Goal: Information Seeking & Learning: Learn about a topic

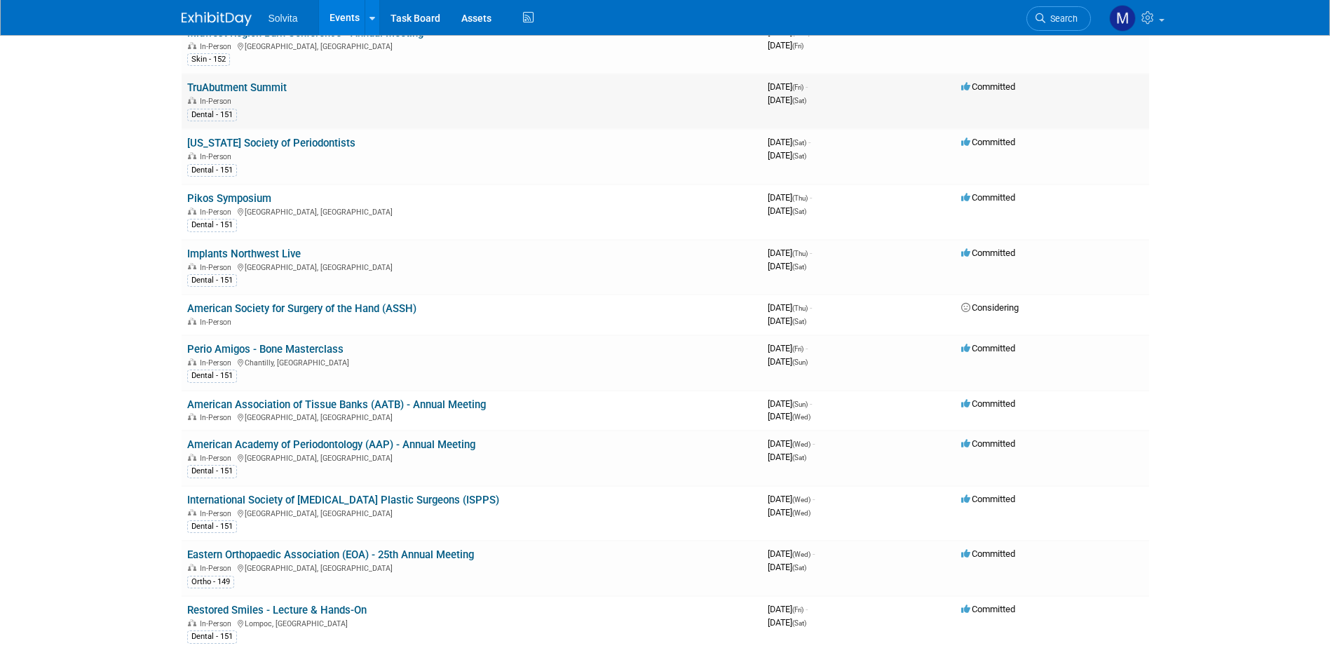
scroll to position [701, 0]
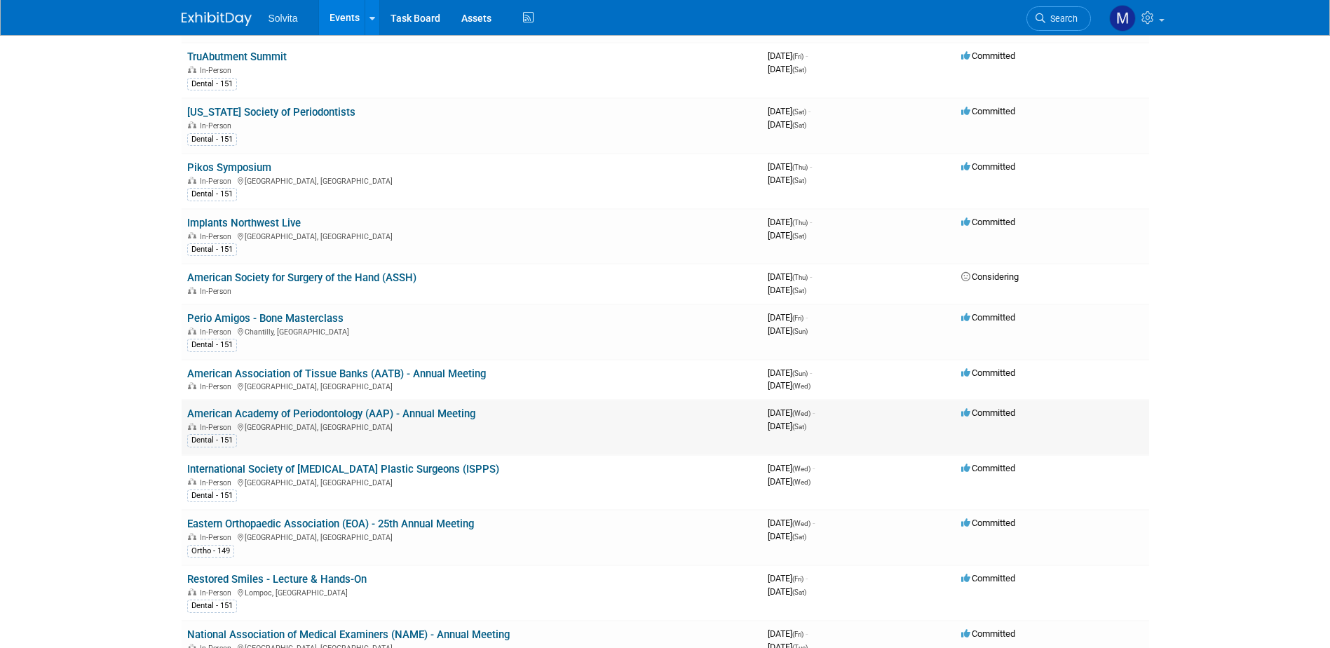
click at [269, 415] on link "American Academy of Periodontology (AAP) - Annual Meeting" at bounding box center [331, 413] width 288 height 13
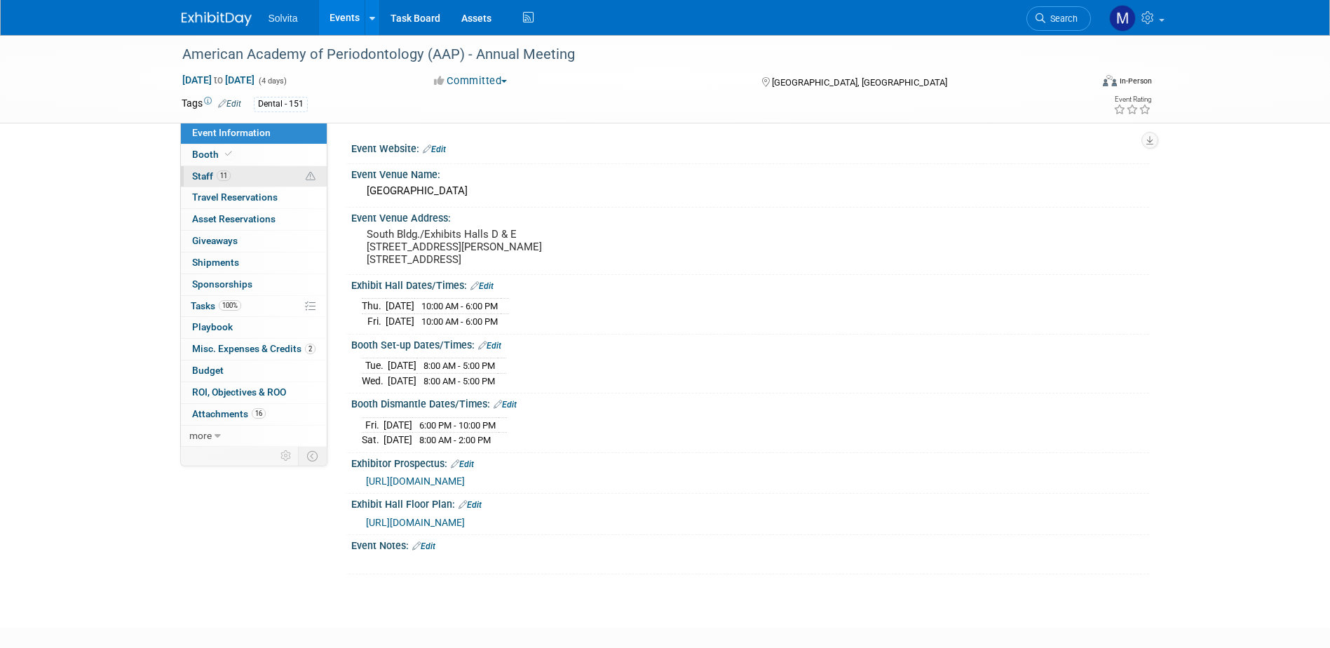
click at [208, 173] on span "Staff 11" at bounding box center [211, 175] width 39 height 11
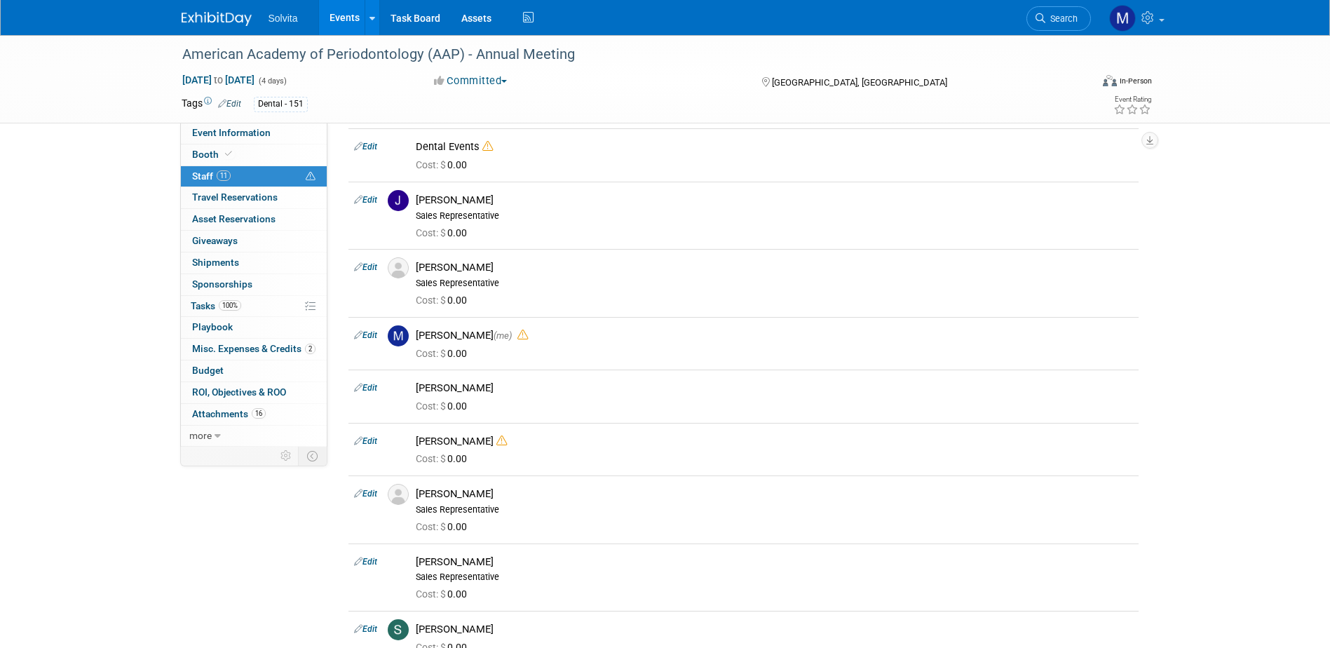
scroll to position [70, 0]
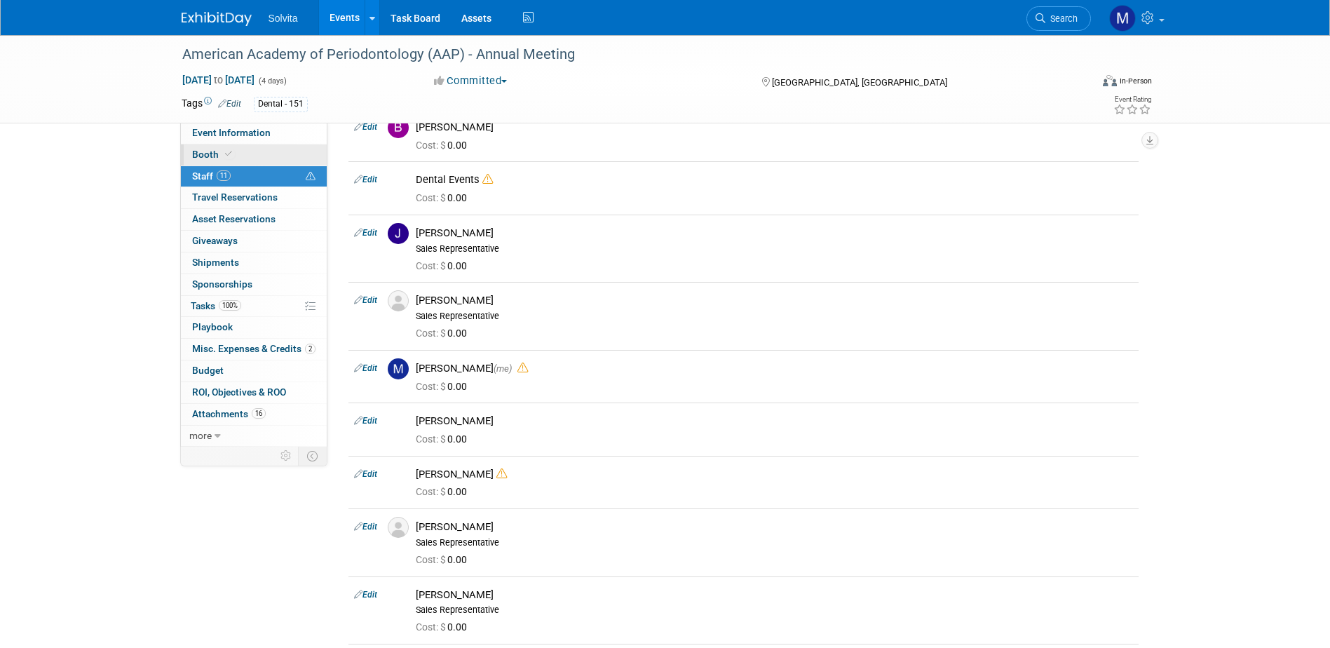
click at [222, 154] on span at bounding box center [228, 154] width 13 height 11
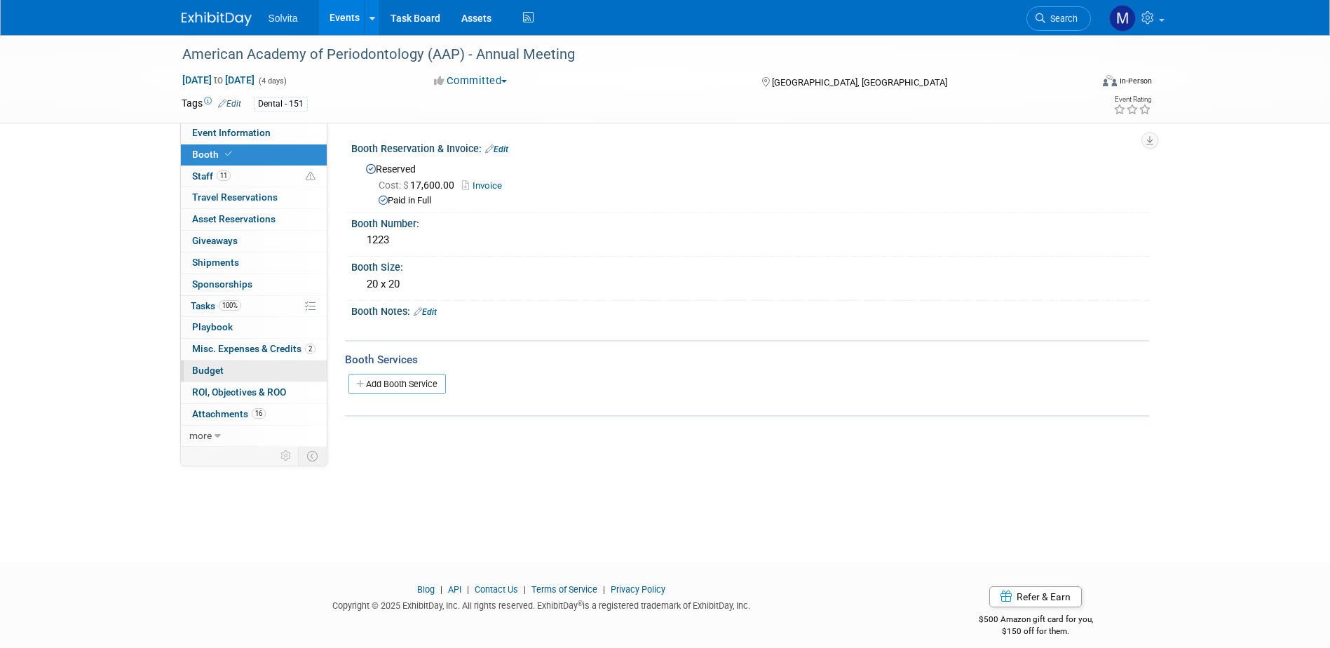
click at [211, 365] on span "Budget" at bounding box center [208, 370] width 32 height 11
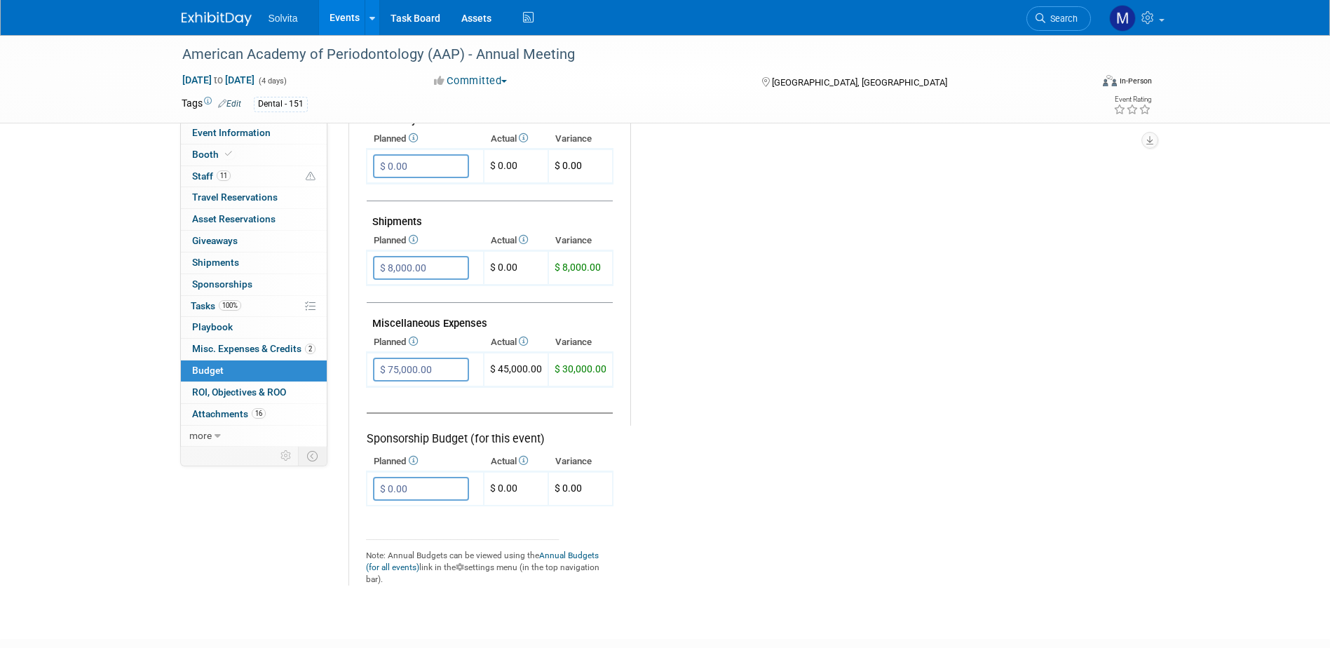
scroll to position [701, 0]
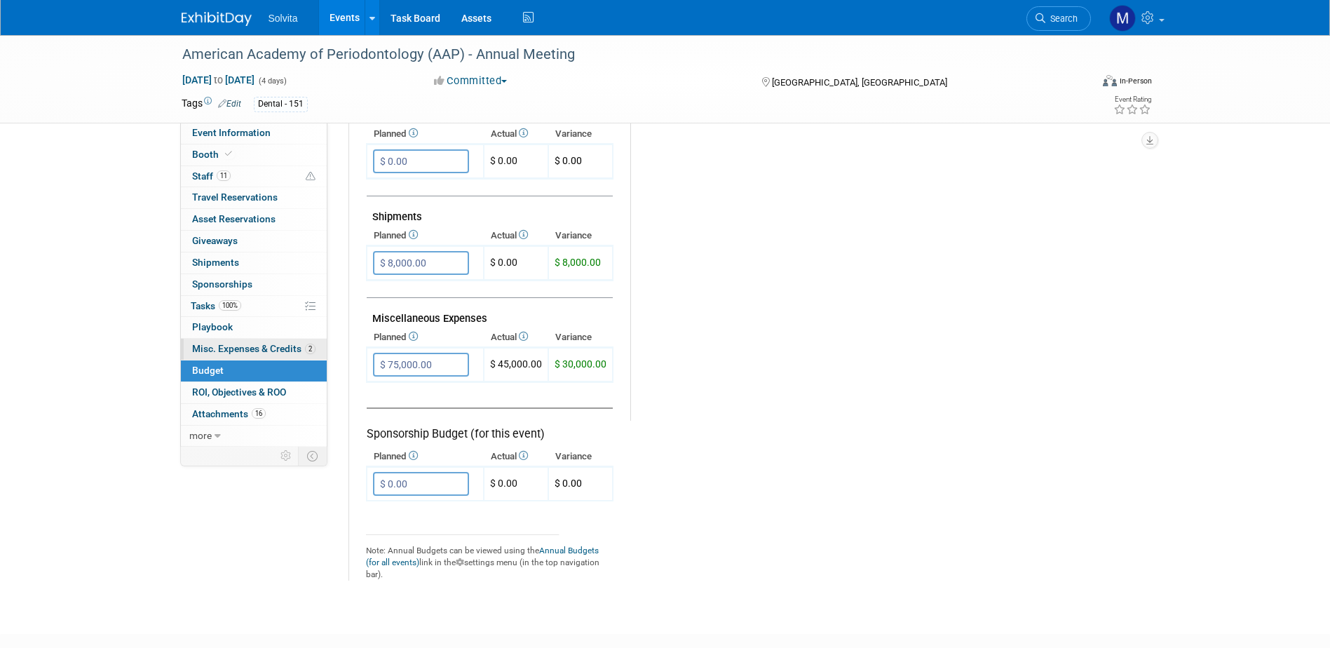
click at [251, 346] on span "Misc. Expenses & Credits 2" at bounding box center [253, 348] width 123 height 11
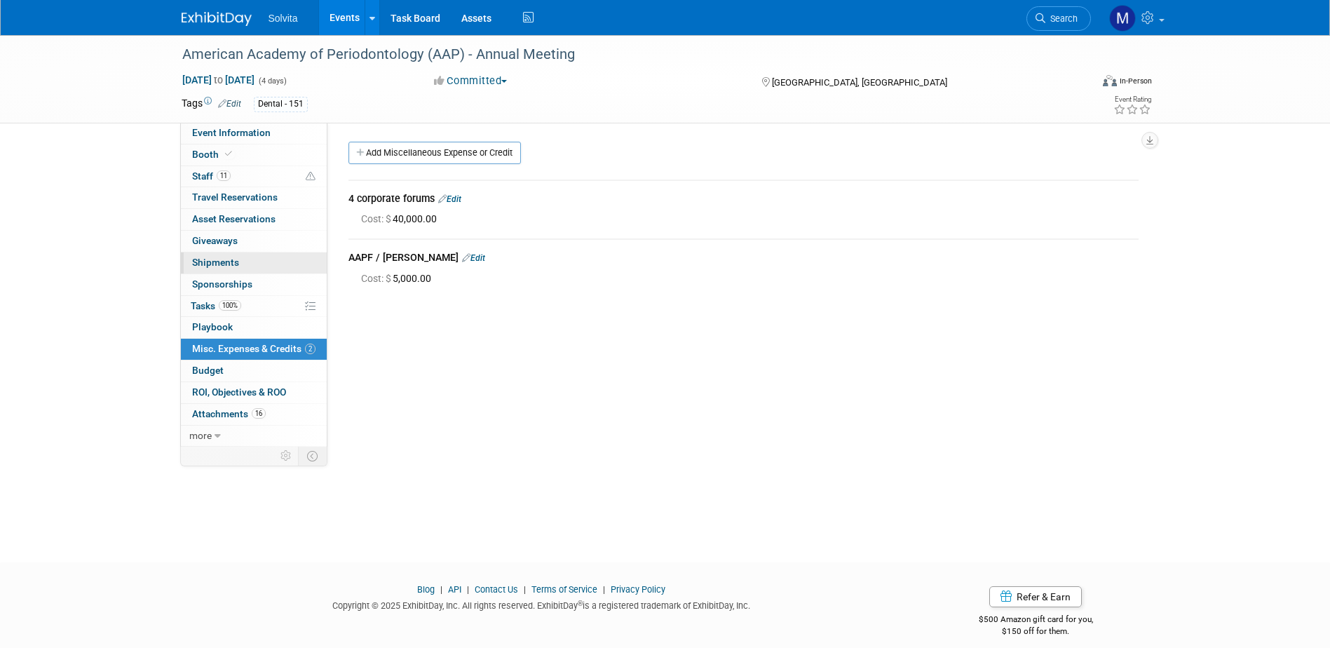
click at [231, 263] on span "Shipments 0" at bounding box center [215, 262] width 47 height 11
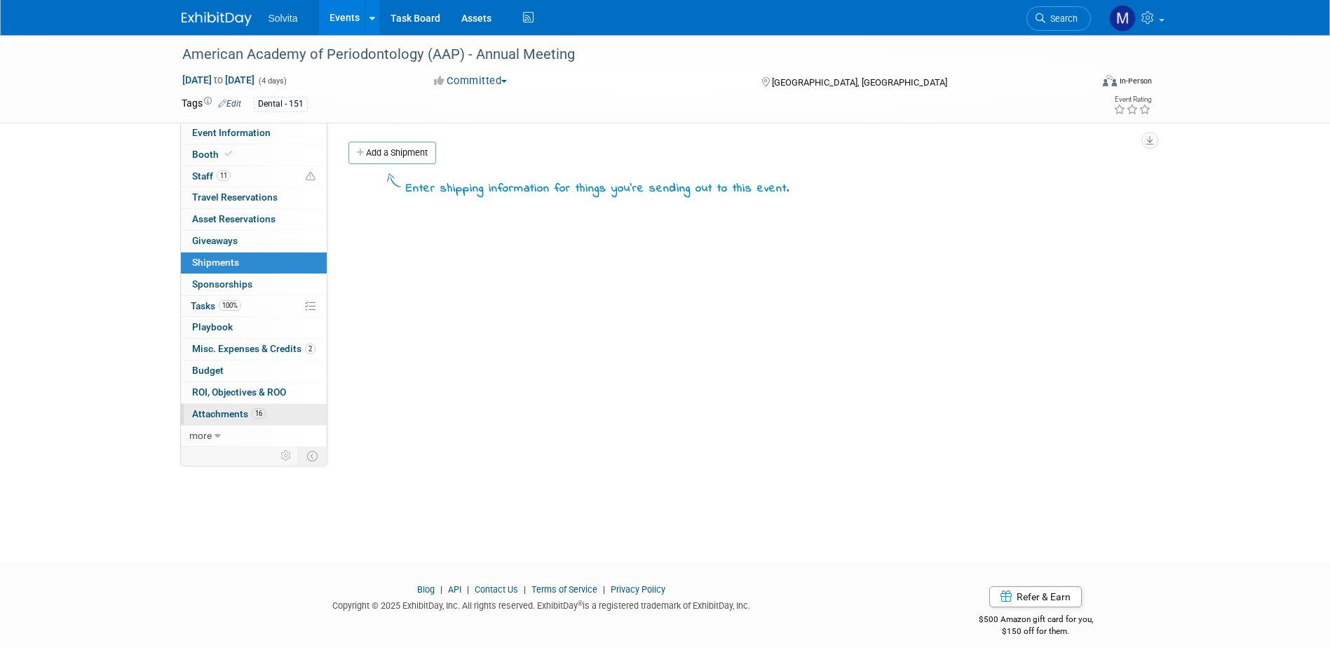
click at [235, 407] on link "16 Attachments 16" at bounding box center [254, 414] width 146 height 21
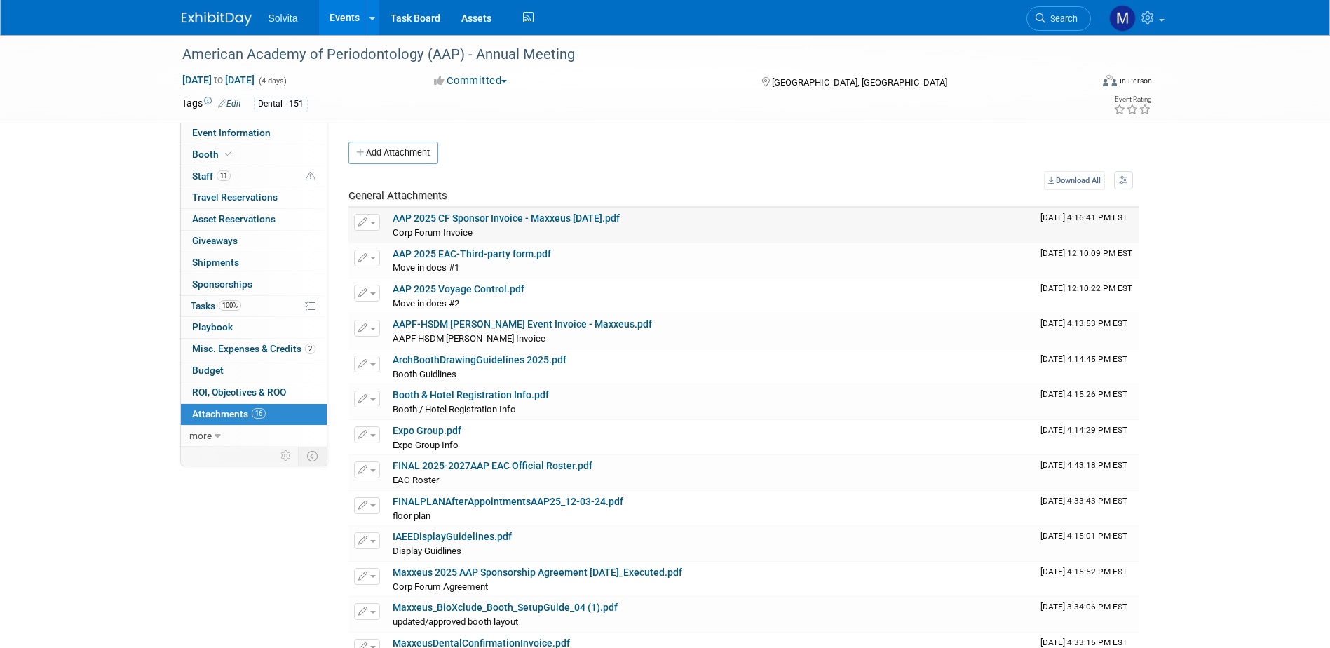
click at [181, 404] on link "16 Attachments 16" at bounding box center [254, 414] width 146 height 21
click at [416, 433] on link "Expo Group.pdf" at bounding box center [427, 430] width 69 height 11
